Goal: Task Accomplishment & Management: Complete application form

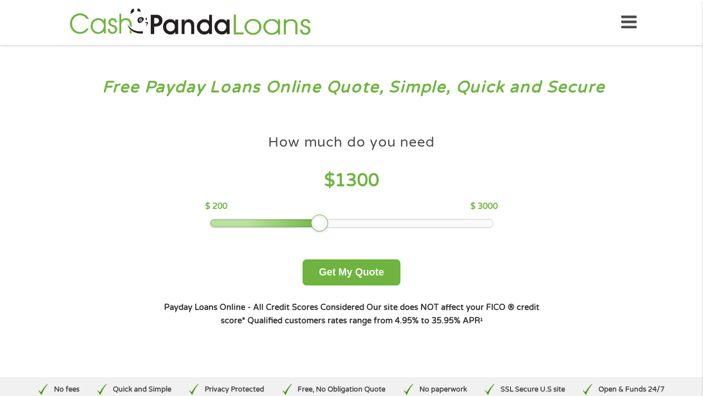
drag, startPoint x: 294, startPoint y: 220, endPoint x: 323, endPoint y: 220, distance: 28.4
click at [323, 220] on div at bounding box center [320, 224] width 18 height 18
click at [339, 275] on button "Get My Quote" at bounding box center [350, 273] width 97 height 26
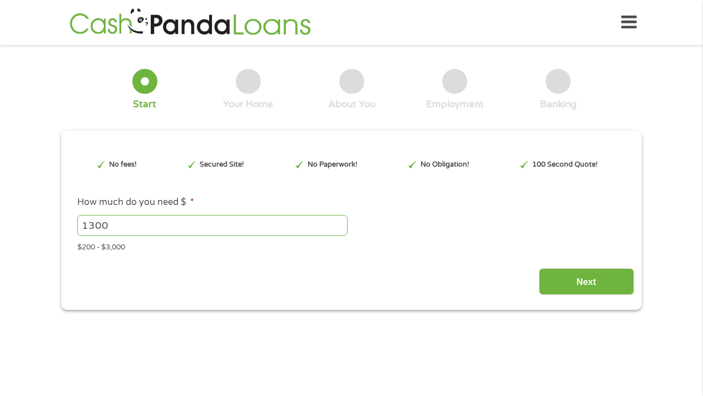
type input "Cj0KCQjw0NPGBhCDARIsAGAzpp1E2iNOwPskoey7KpINlRnZmJCGE_lCUB7IbDJXJ6sHhv_9syVqWcM…"
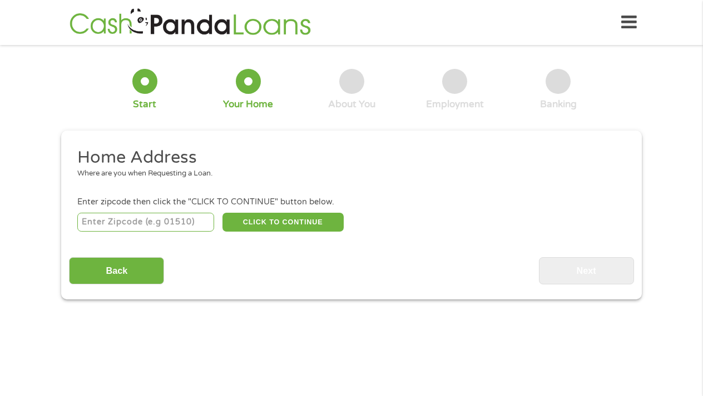
scroll to position [3, 0]
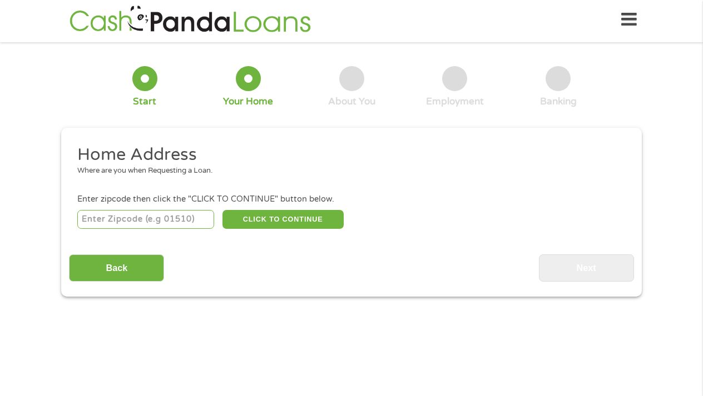
click at [122, 211] on input "number" at bounding box center [145, 219] width 137 height 19
type input "77026"
click at [274, 219] on button "CLICK TO CONTINUE" at bounding box center [282, 219] width 121 height 19
type input "77026"
type input "[GEOGRAPHIC_DATA]"
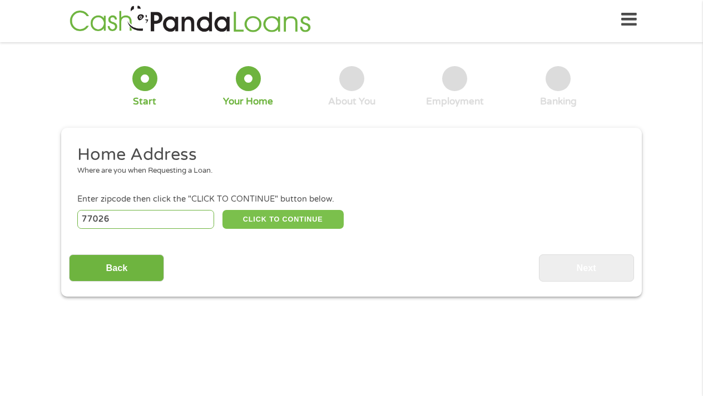
select select "[US_STATE]"
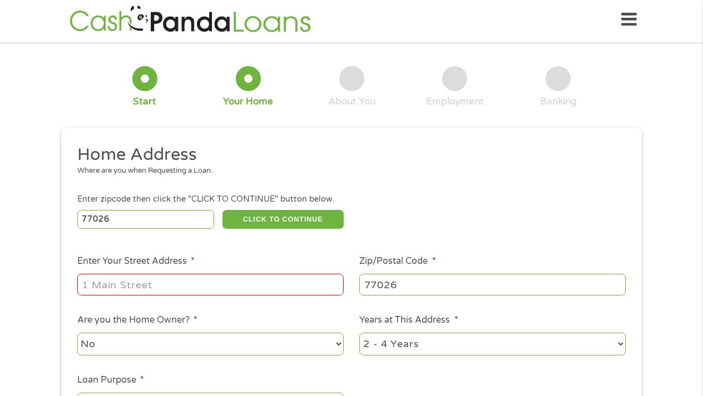
click at [136, 267] on li "Enter Your Street Address *" at bounding box center [210, 276] width 282 height 43
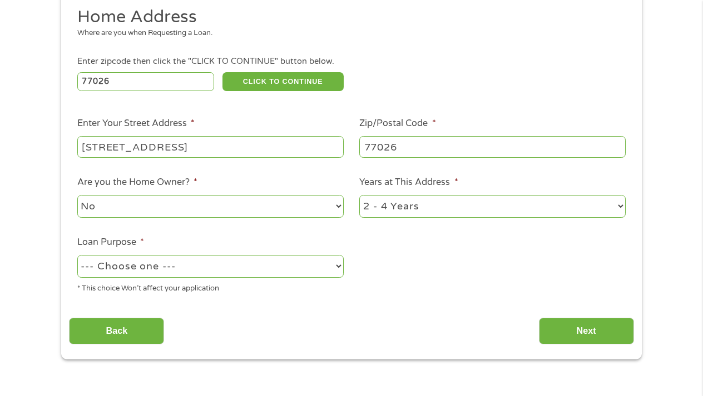
scroll to position [141, 0]
type input "[STREET_ADDRESS]"
select select "yes"
select select "60months"
select select "paybills"
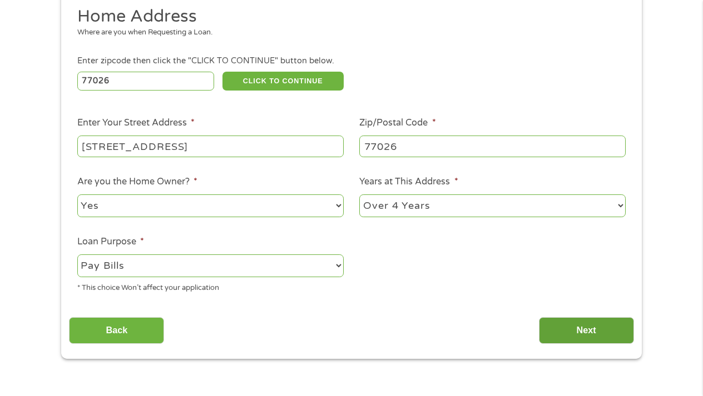
click at [592, 332] on input "Next" at bounding box center [586, 331] width 95 height 27
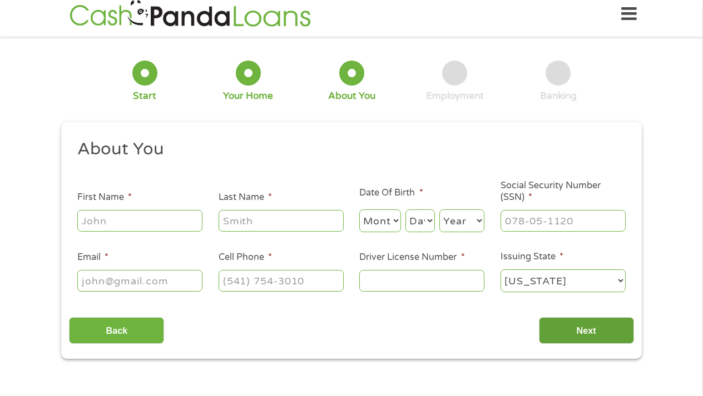
scroll to position [3, 0]
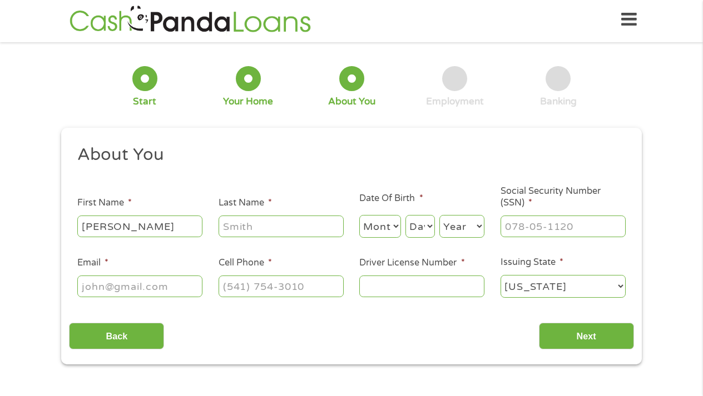
type input "[PERSON_NAME]"
select select "8"
select select "23"
select select "1978"
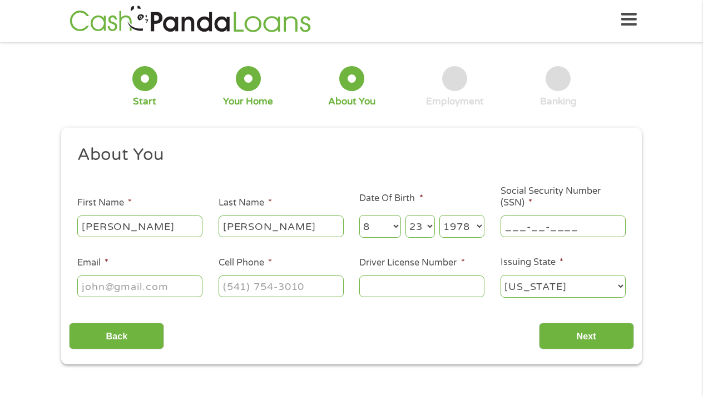
click at [526, 229] on input "___-__-____" at bounding box center [562, 226] width 125 height 21
type input "463-49-7735"
type input "A"
type input "[EMAIL_ADDRESS][DOMAIN_NAME]"
type input "[PHONE_NUMBER]"
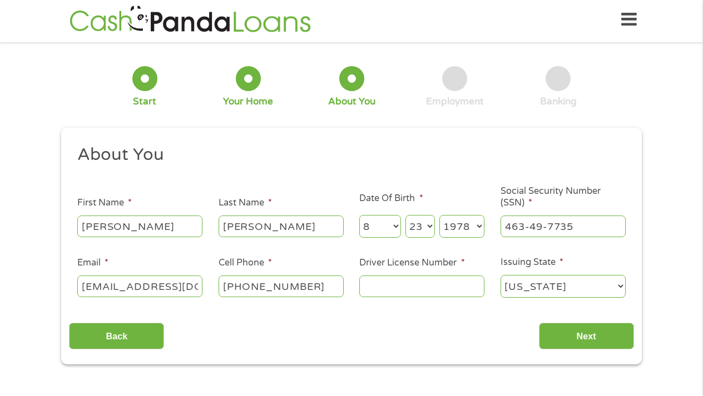
click at [384, 283] on input "Driver License Number *" at bounding box center [421, 286] width 125 height 21
type input "00114862"
click at [588, 334] on input "Next" at bounding box center [586, 336] width 95 height 27
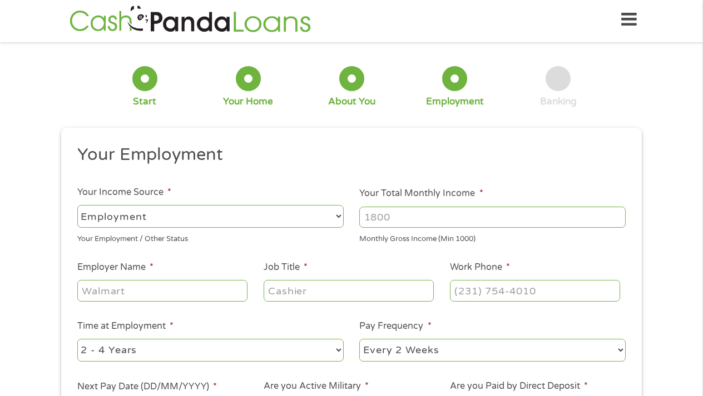
scroll to position [4, 4]
click at [407, 211] on input "Your Total Monthly Income *" at bounding box center [492, 217] width 266 height 21
type input "3250"
type input "Teas Premier Physicians"
type input "medical assistant"
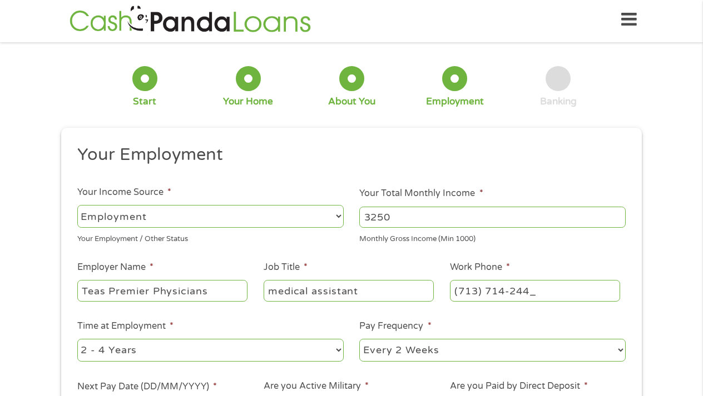
type input "[PHONE_NUMBER]"
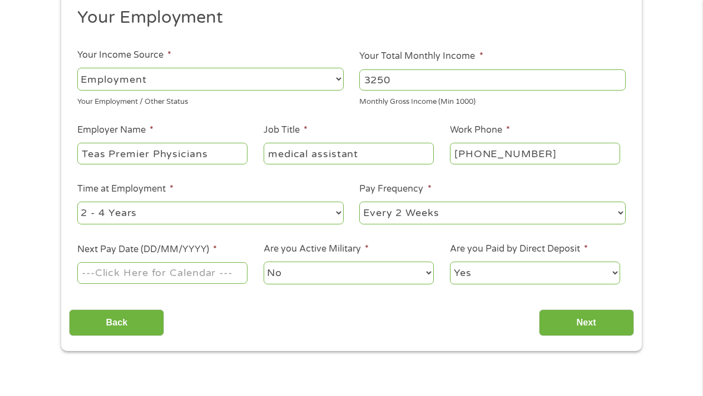
scroll to position [150, 0]
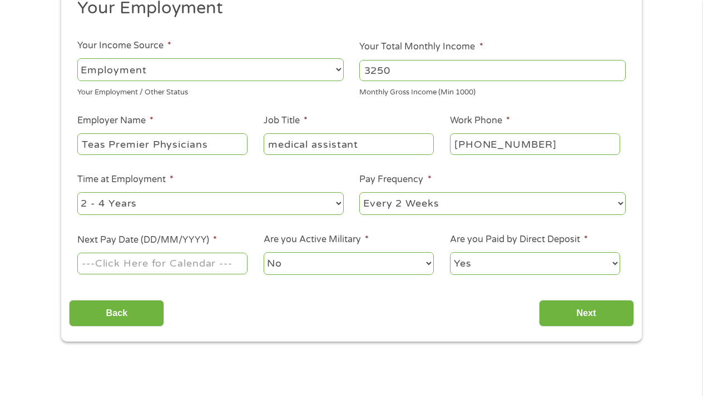
click at [205, 262] on input "Next Pay Date (DD/MM/YYYY) *" at bounding box center [162, 263] width 170 height 21
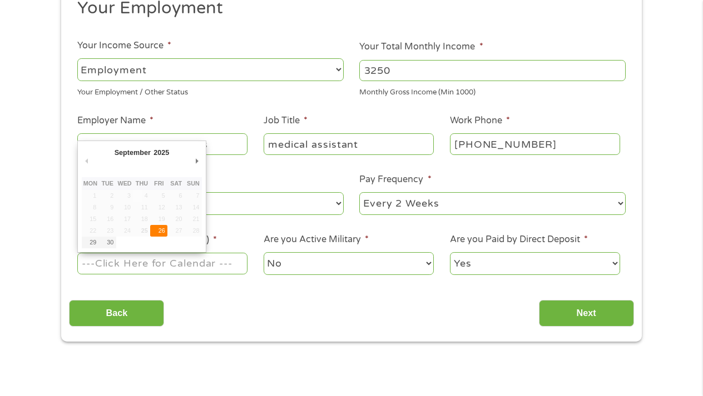
type input "[DATE]"
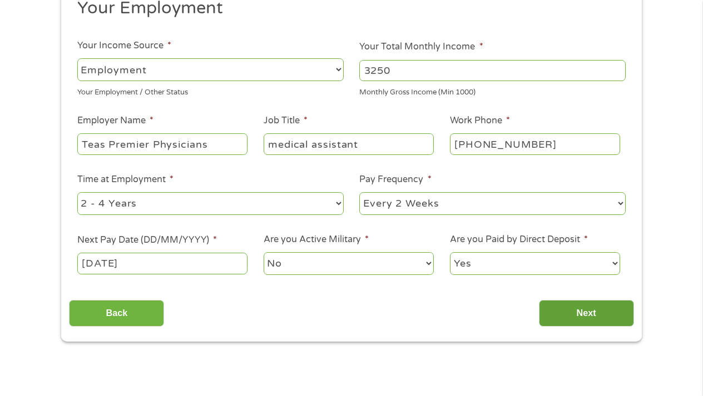
click at [577, 317] on input "Next" at bounding box center [586, 313] width 95 height 27
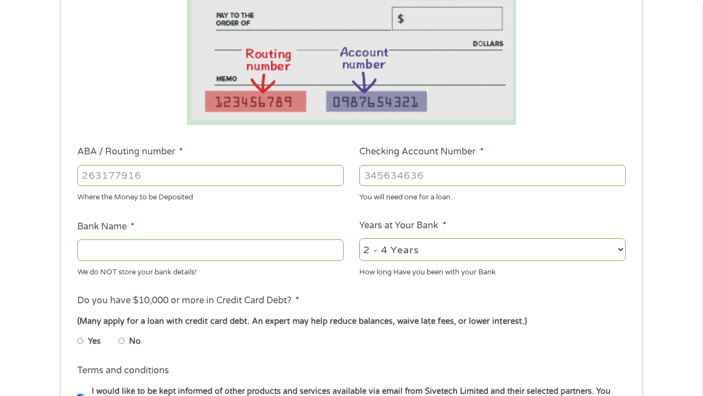
scroll to position [218, 0]
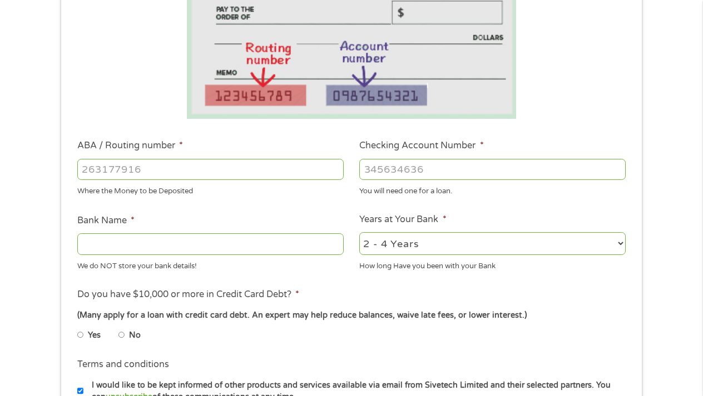
click at [135, 173] on input "ABA / Routing number *" at bounding box center [210, 169] width 266 height 21
type input "313185515"
type input "TX DOW EMPLY CREDIT"
type input "313185515"
click at [386, 174] on input "Checking Account Number *" at bounding box center [492, 169] width 266 height 21
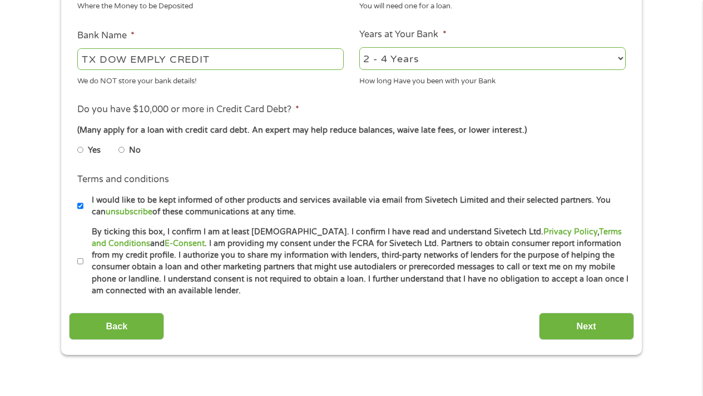
scroll to position [404, 0]
type input "936315621"
click at [125, 148] on li "No" at bounding box center [138, 150] width 40 height 22
click at [121, 146] on input "No" at bounding box center [121, 150] width 7 height 18
radio input "true"
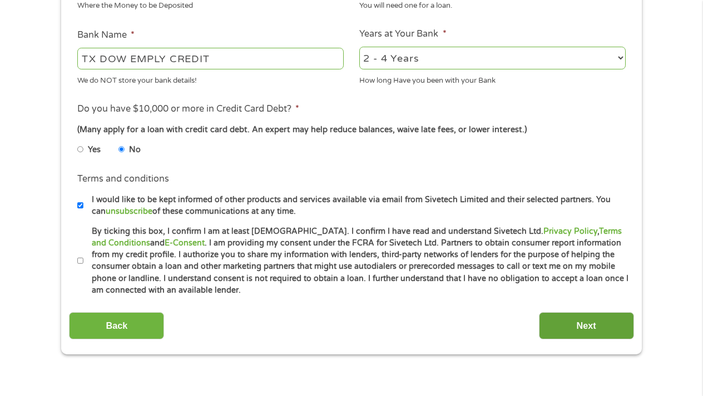
click at [576, 324] on input "Next" at bounding box center [586, 326] width 95 height 27
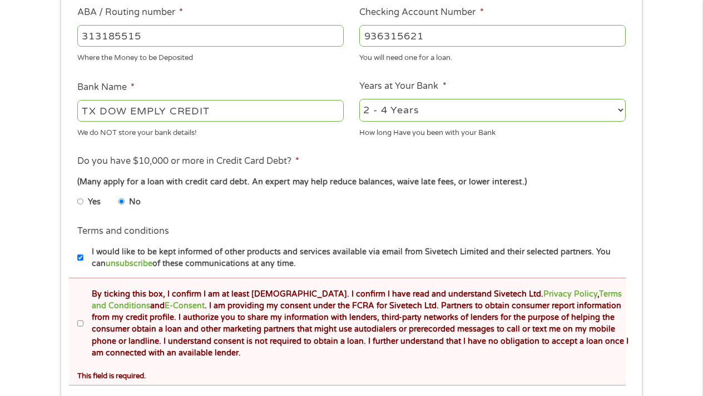
scroll to position [395, 0]
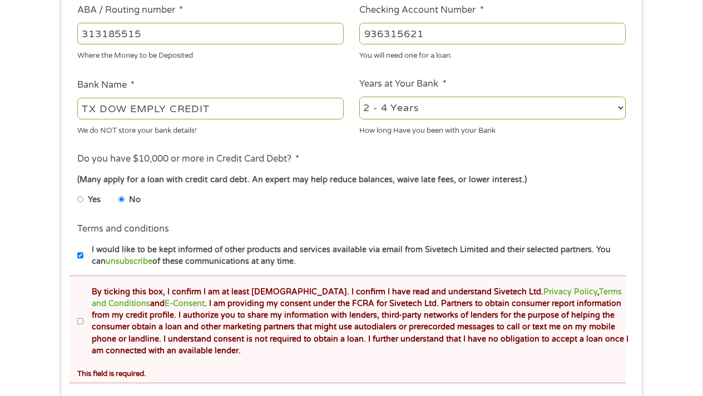
click at [81, 318] on input "By ticking this box, I confirm I am at least [DEMOGRAPHIC_DATA]. I confirm I ha…" at bounding box center [80, 322] width 7 height 18
checkbox input "true"
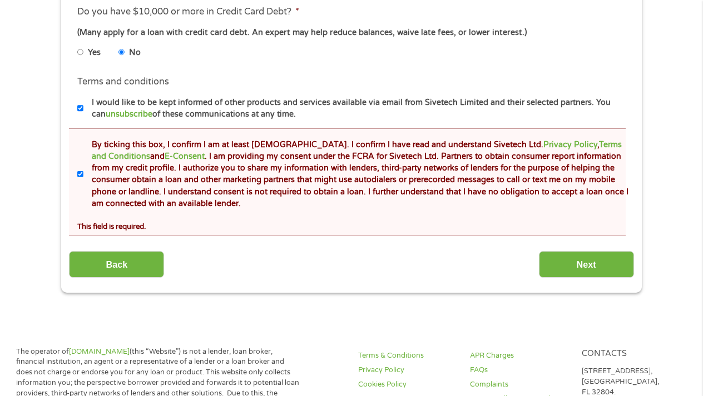
scroll to position [546, 0]
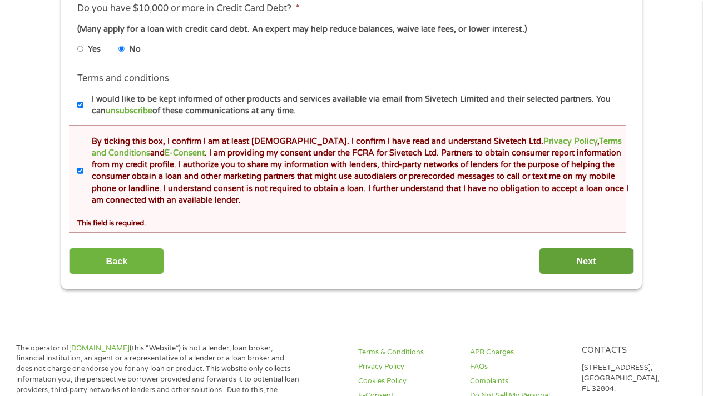
click at [589, 257] on input "Next" at bounding box center [586, 261] width 95 height 27
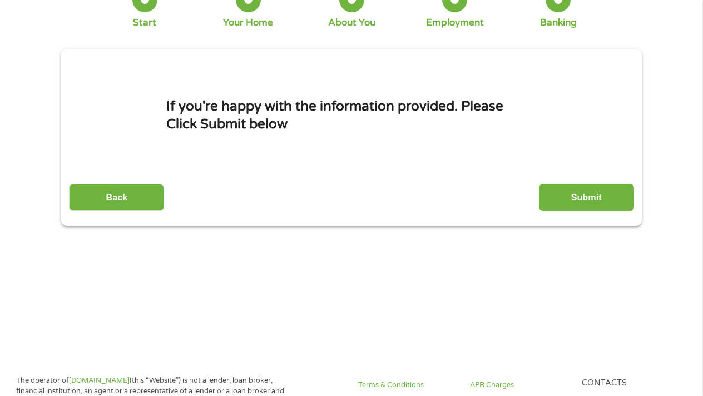
scroll to position [4, 4]
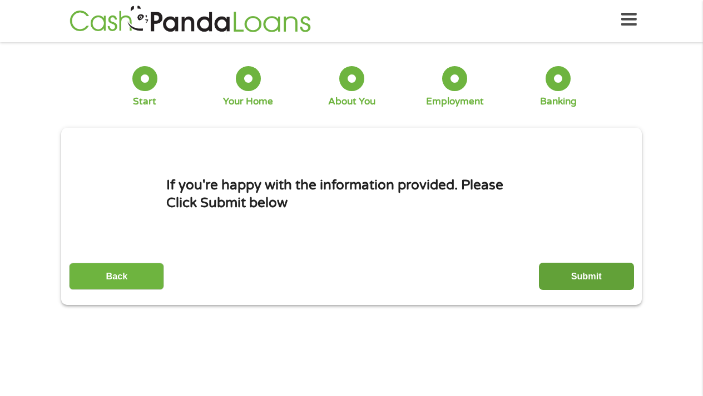
click at [590, 281] on input "Submit" at bounding box center [586, 276] width 95 height 27
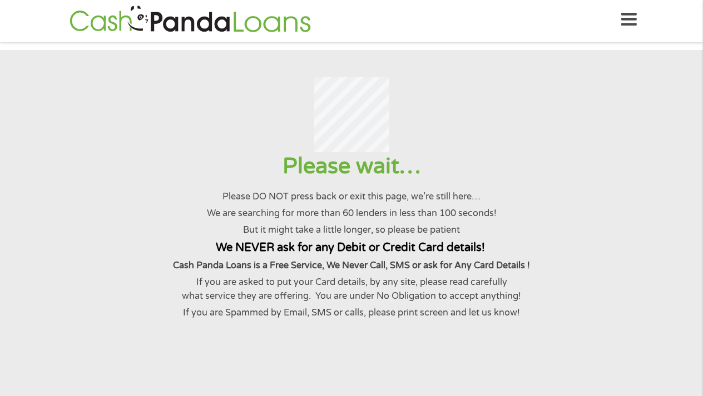
scroll to position [0, 0]
